Goal: Information Seeking & Learning: Learn about a topic

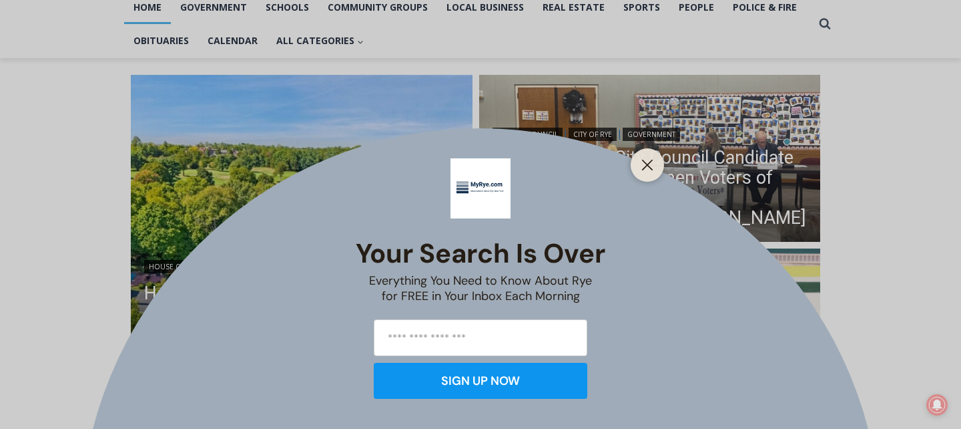
scroll to position [302, 0]
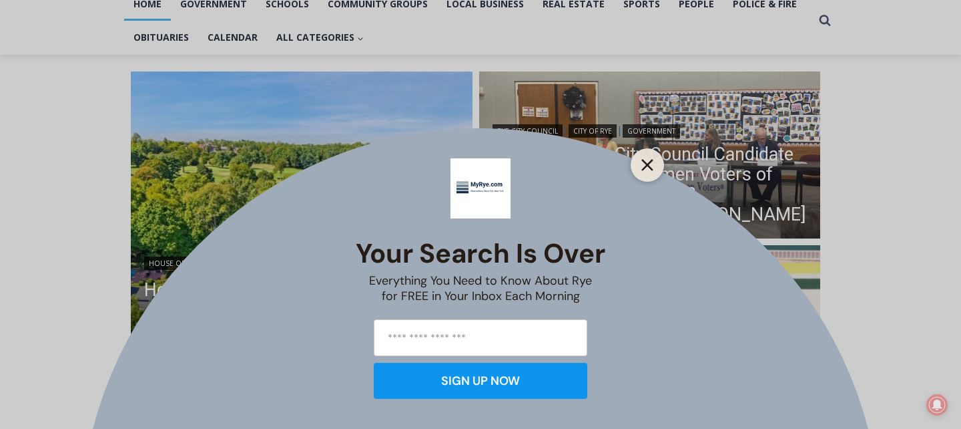
click at [652, 165] on icon "Close" at bounding box center [648, 165] width 12 height 12
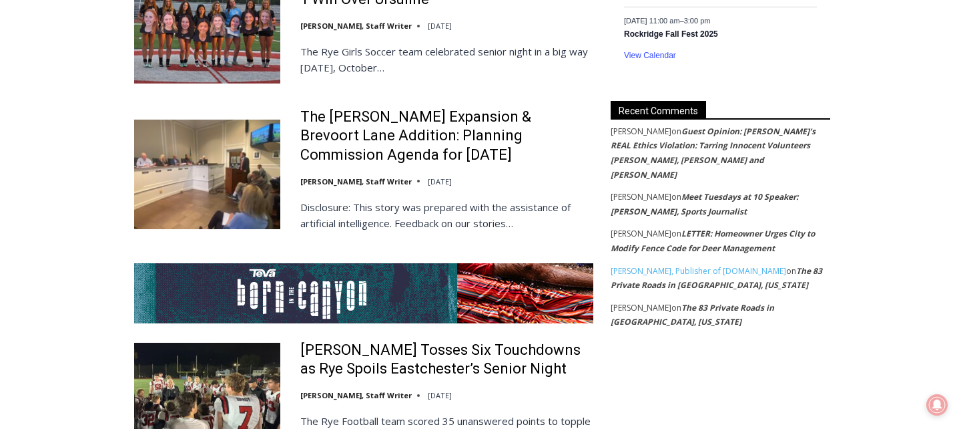
scroll to position [2368, 0]
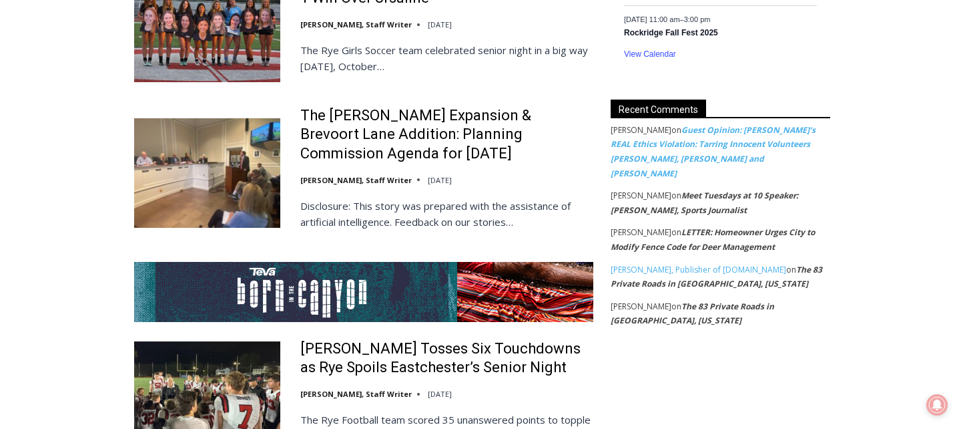
click at [725, 150] on link "Guest Opinion: [PERSON_NAME]’s REAL Ethics Violation: Tarring Innocent Voluntee…" at bounding box center [713, 151] width 205 height 55
